Goal: Task Accomplishment & Management: Complete application form

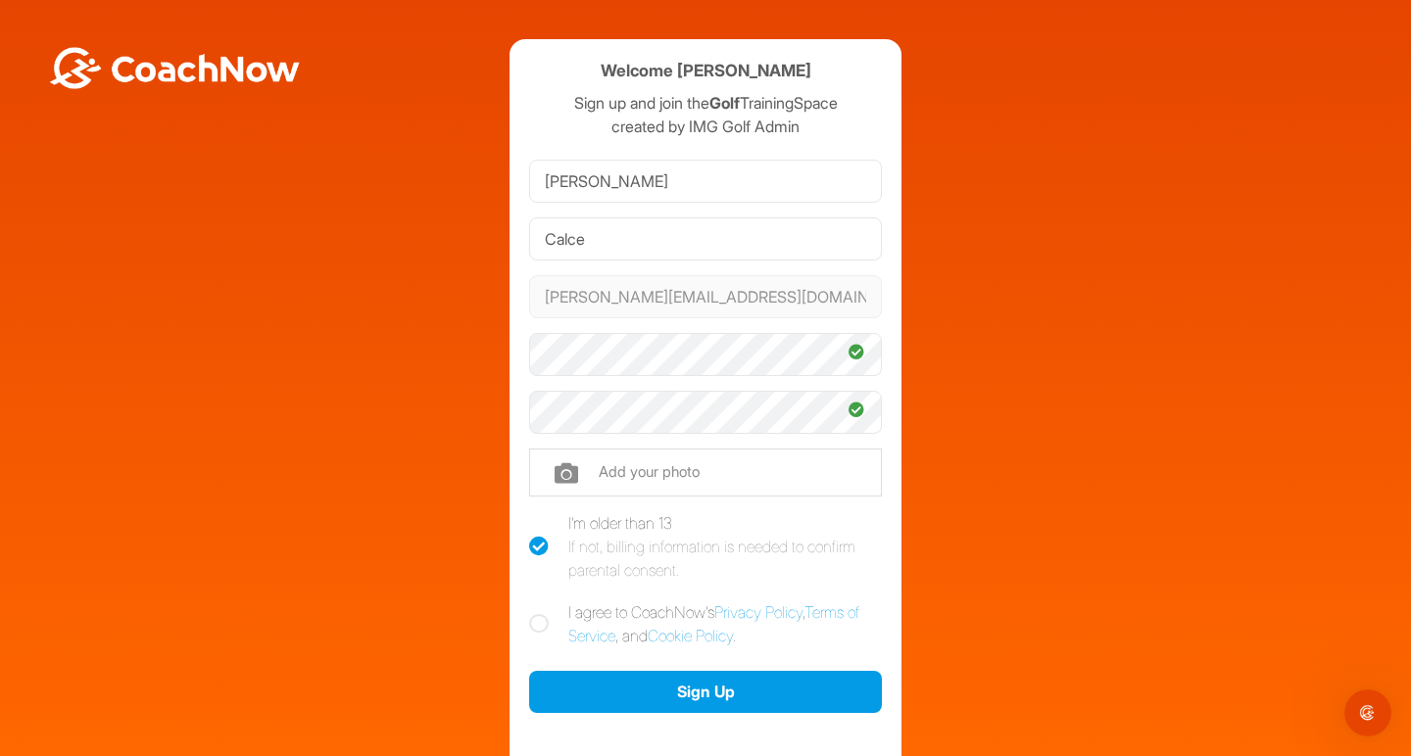
click at [531, 620] on icon at bounding box center [539, 624] width 20 height 20
click at [531, 613] on input "I agree to CoachNow's Privacy Policy , Terms of Service , and Cookie Policy ." at bounding box center [535, 606] width 13 height 13
checkbox input "true"
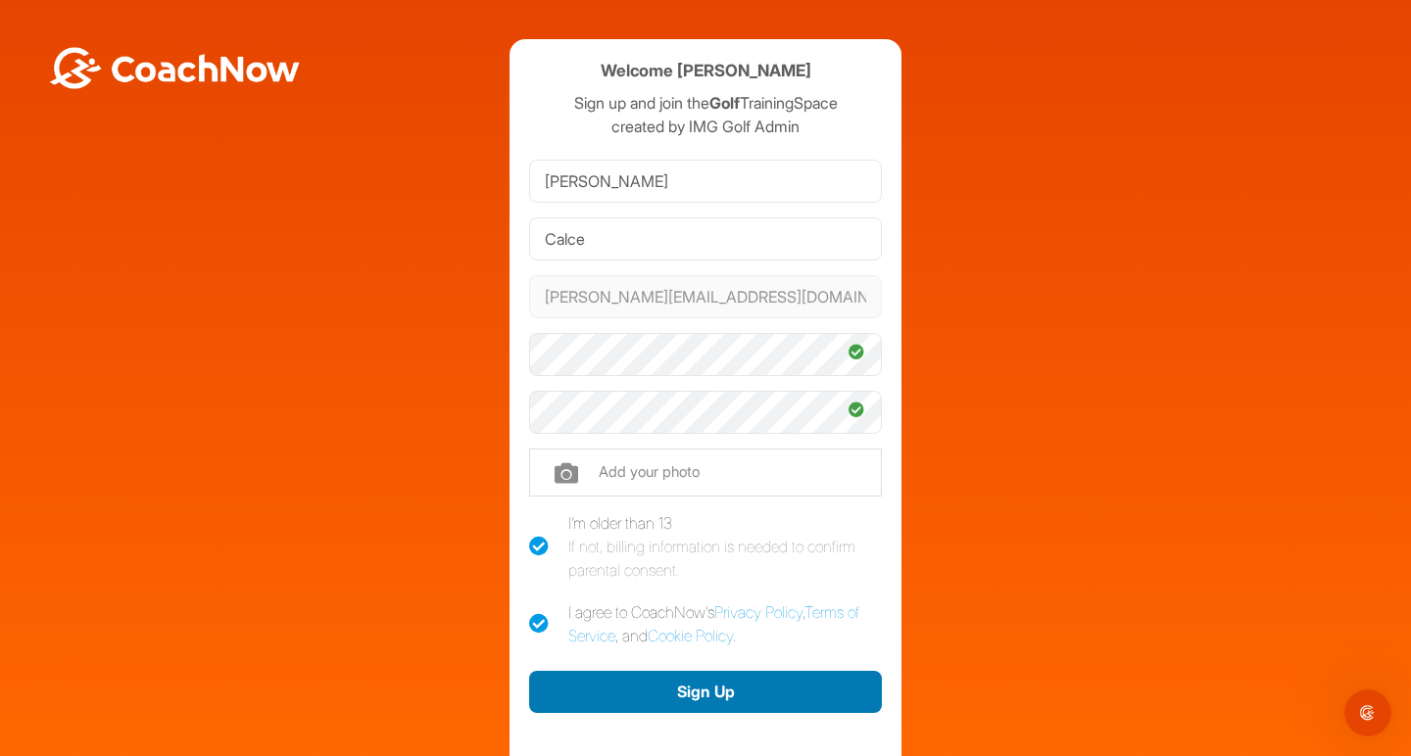
click at [587, 693] on button "Sign Up" at bounding box center [705, 692] width 353 height 42
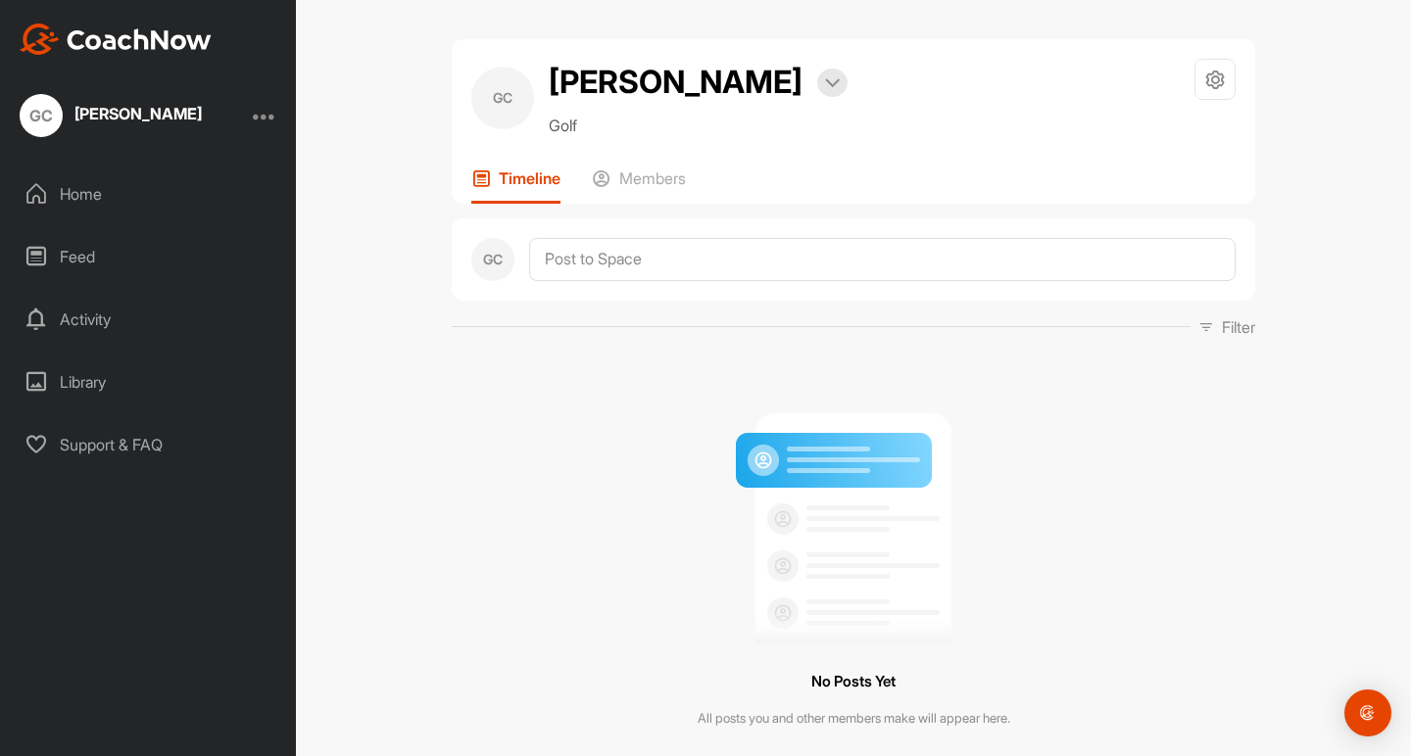
click at [130, 199] on div "Home" at bounding box center [149, 193] width 276 height 49
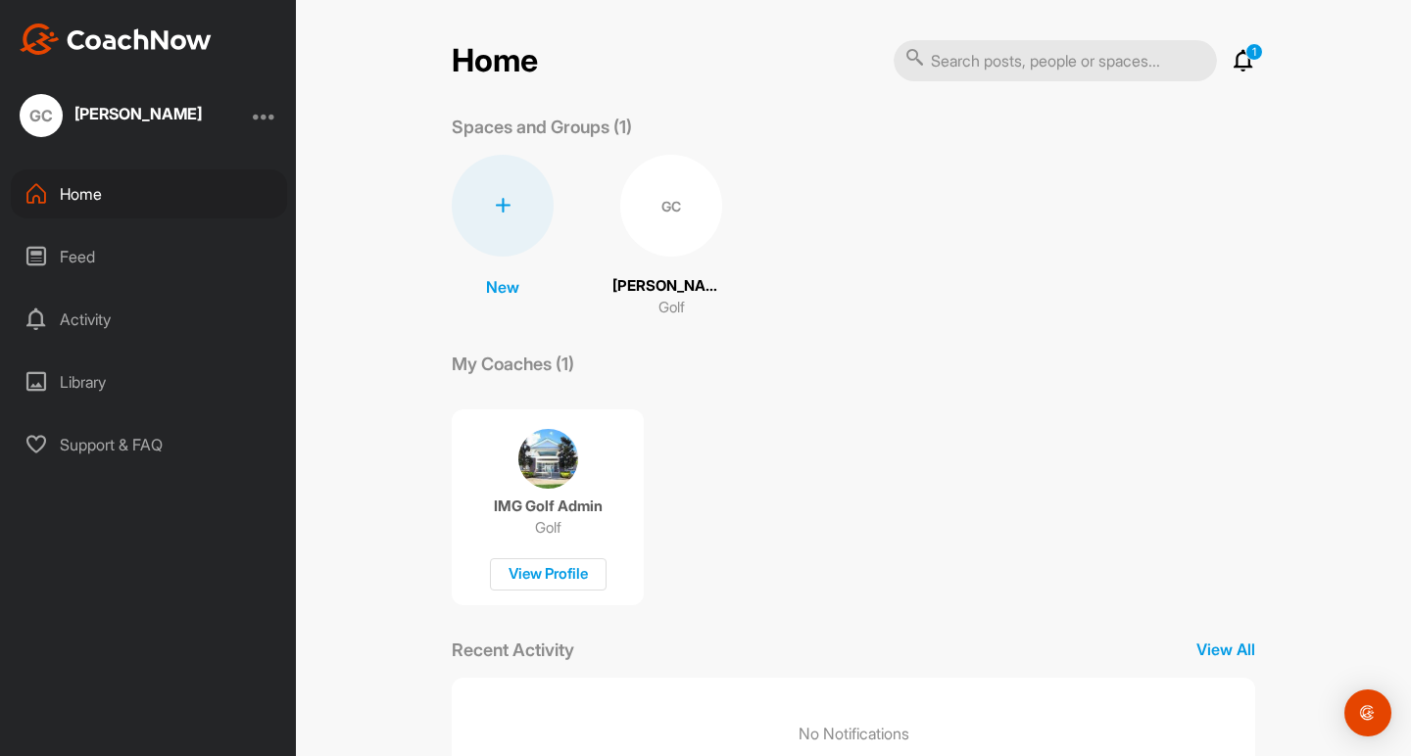
click at [108, 101] on div "GC Gabriela Calce" at bounding box center [111, 115] width 182 height 43
click at [119, 117] on div "[PERSON_NAME]" at bounding box center [137, 114] width 127 height 16
click at [106, 245] on div "Feed" at bounding box center [149, 256] width 276 height 49
